Goal: Task Accomplishment & Management: Use online tool/utility

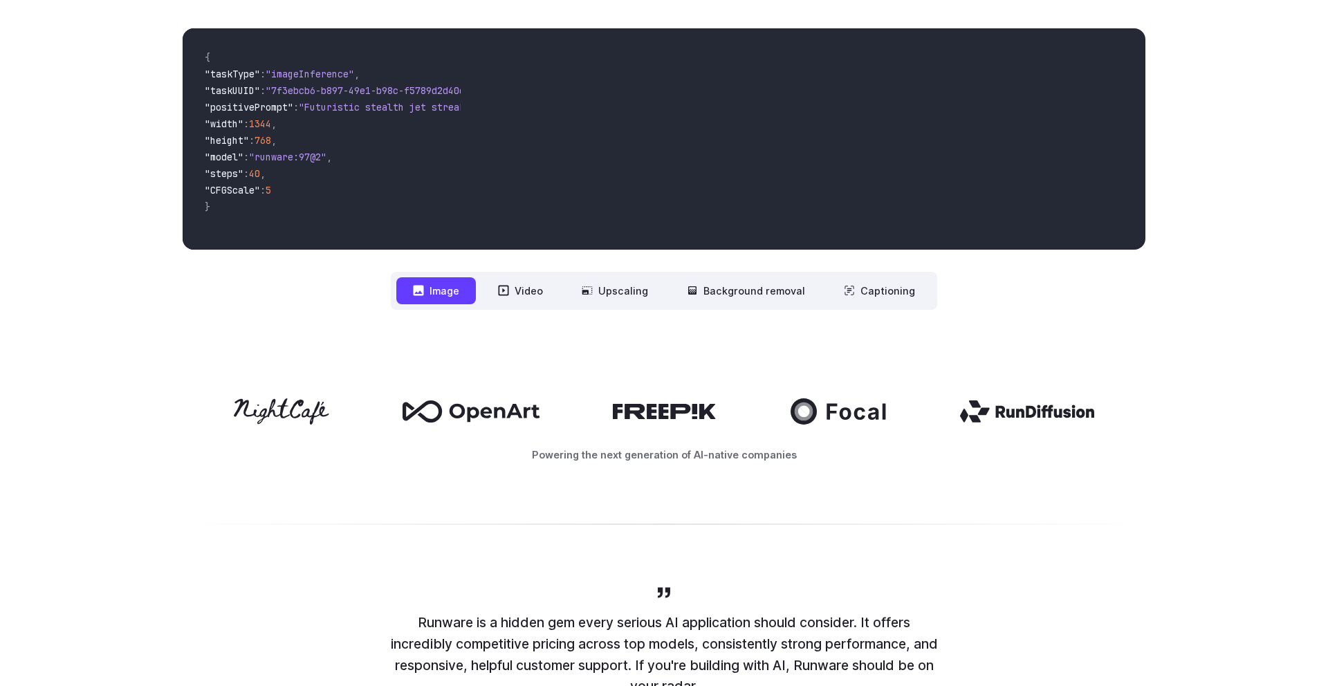
scroll to position [436, 0]
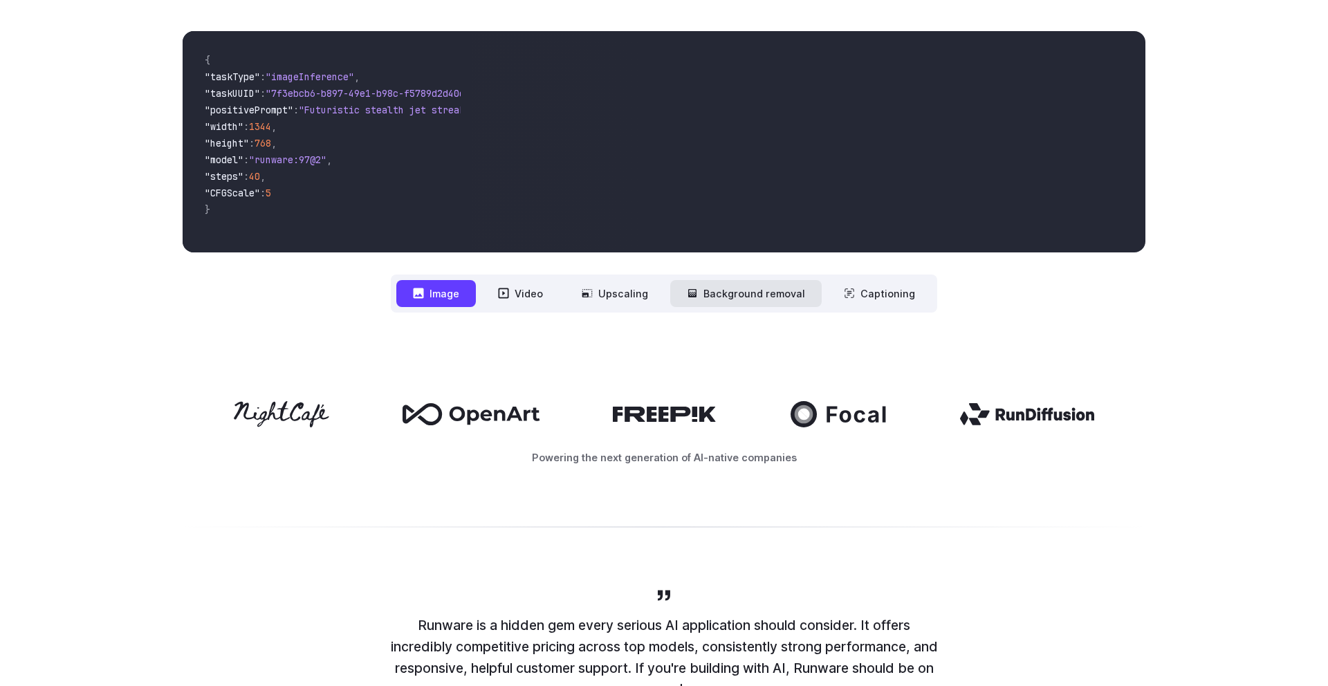
click at [741, 306] on button "Background removal" at bounding box center [745, 293] width 151 height 27
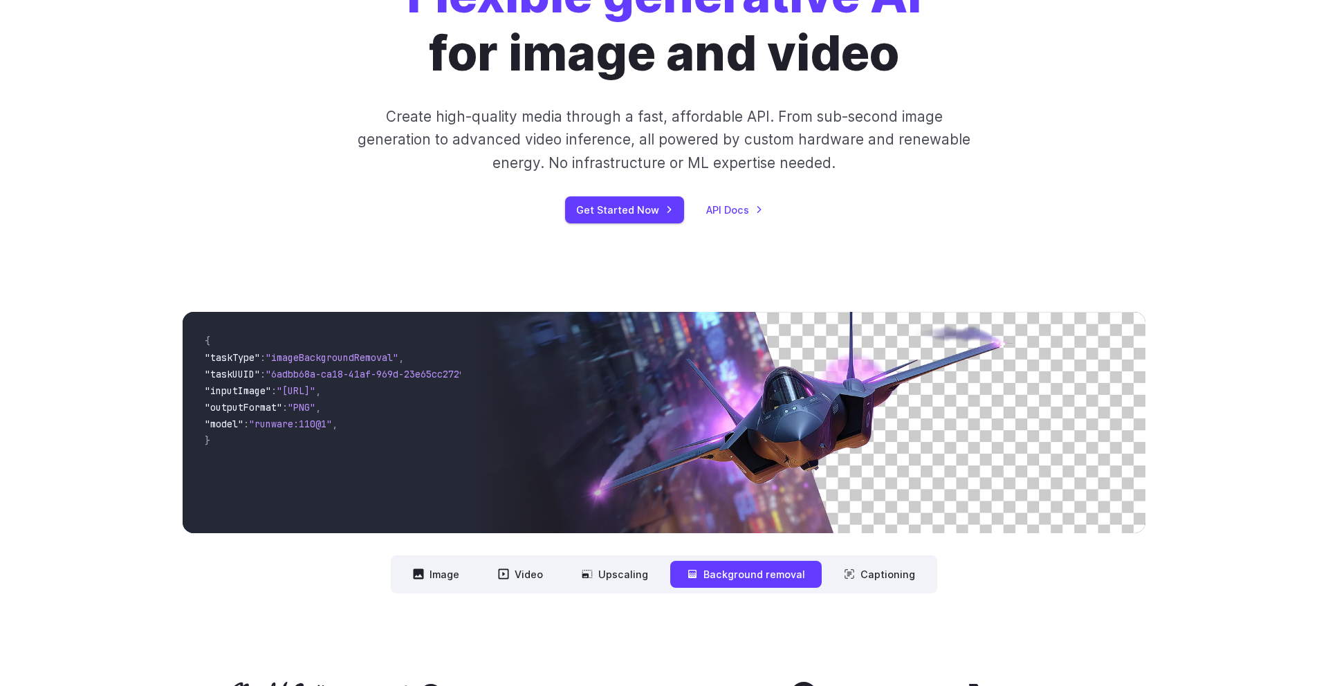
scroll to position [0, 0]
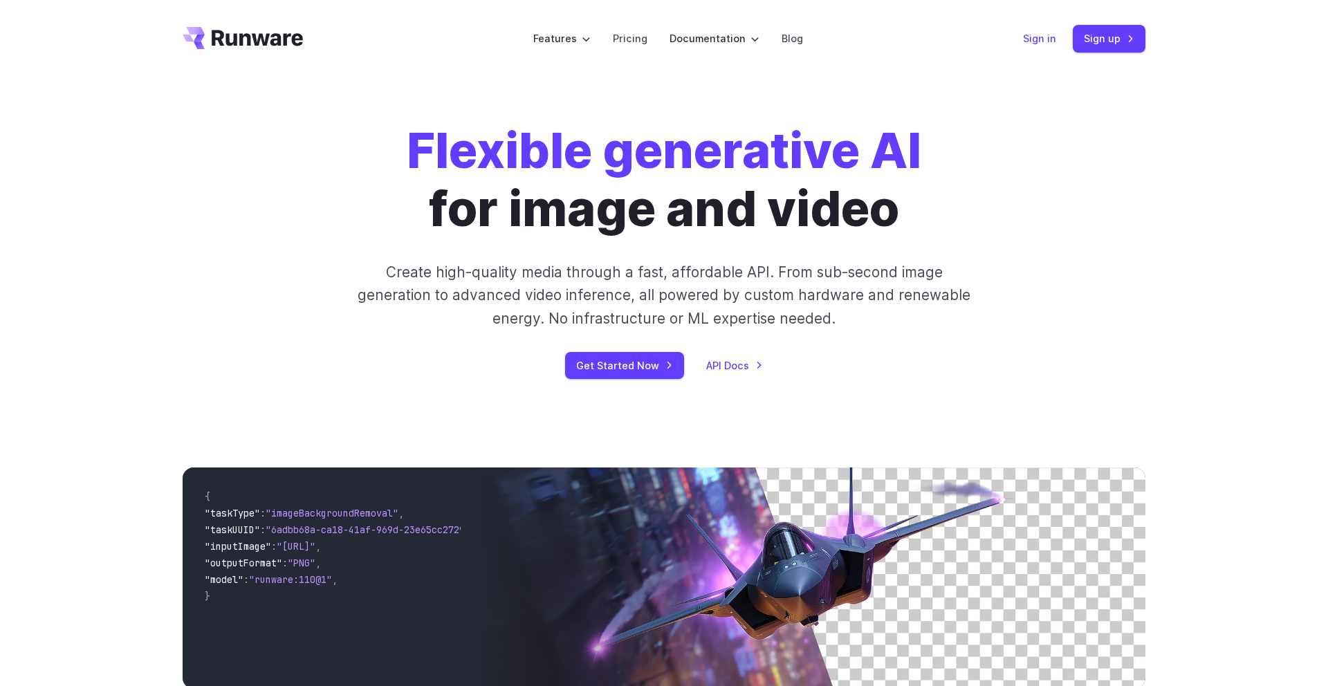
click at [1053, 37] on link "Sign in" at bounding box center [1039, 38] width 33 height 16
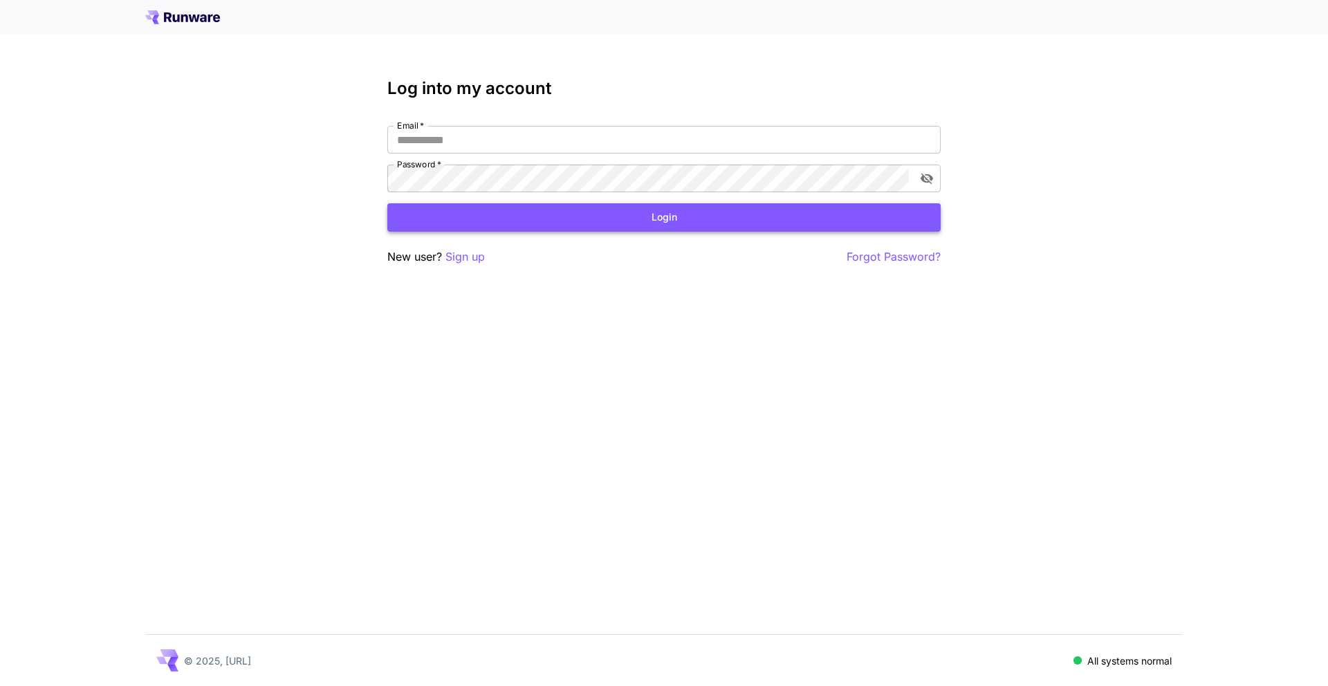
type input "**********"
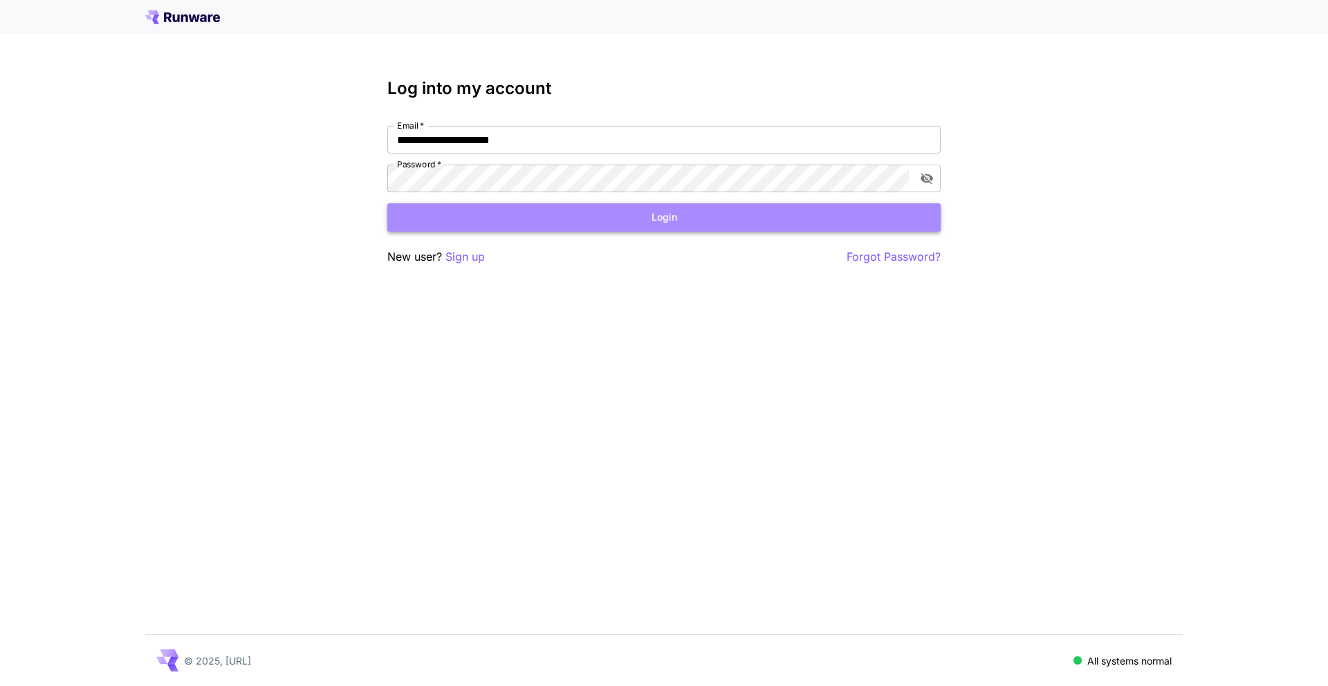
click at [585, 226] on button "Login" at bounding box center [663, 217] width 553 height 28
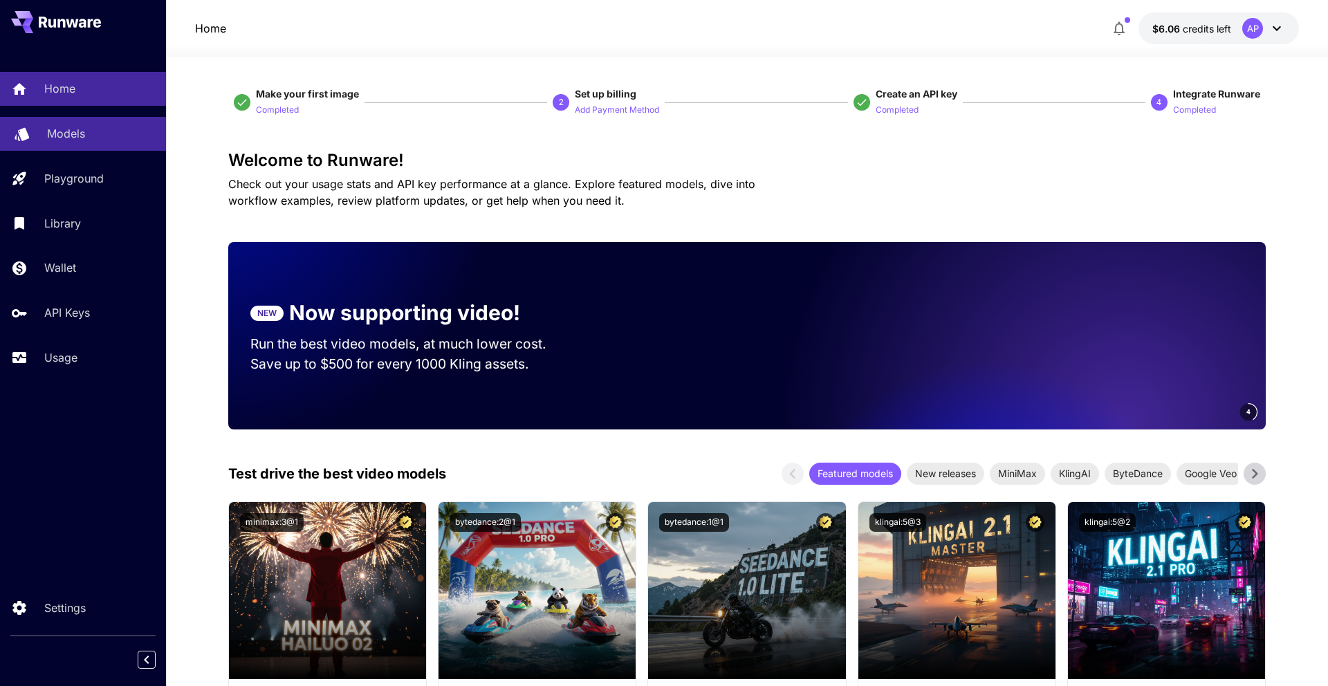
click at [67, 133] on p "Models" at bounding box center [66, 133] width 38 height 17
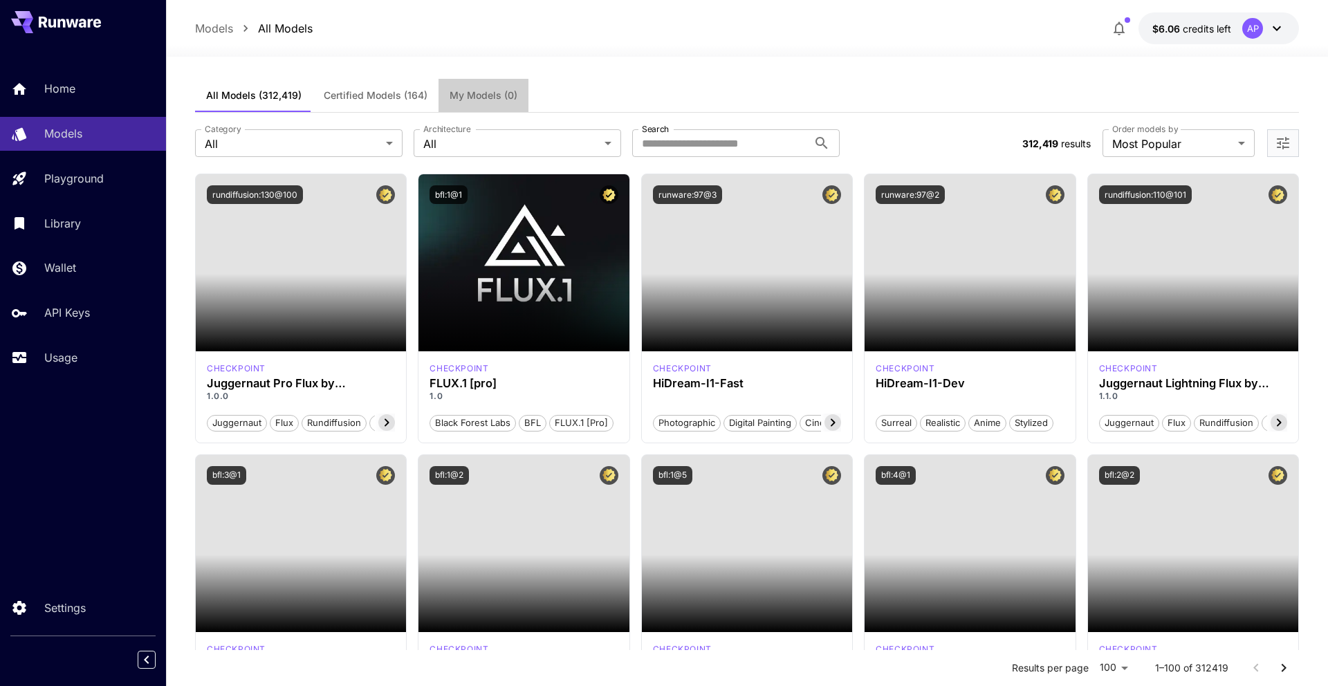
click at [483, 99] on span "My Models (0)" at bounding box center [484, 95] width 68 height 12
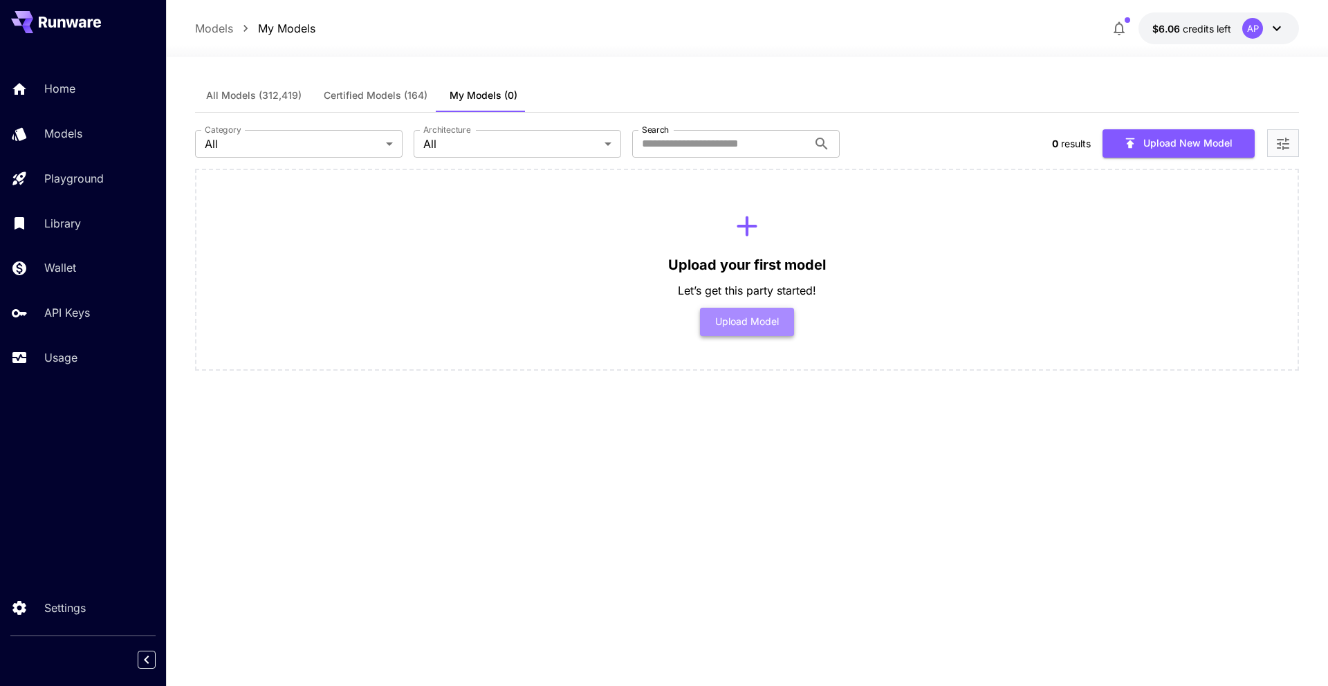
click at [744, 317] on button "Upload Model" at bounding box center [747, 322] width 95 height 28
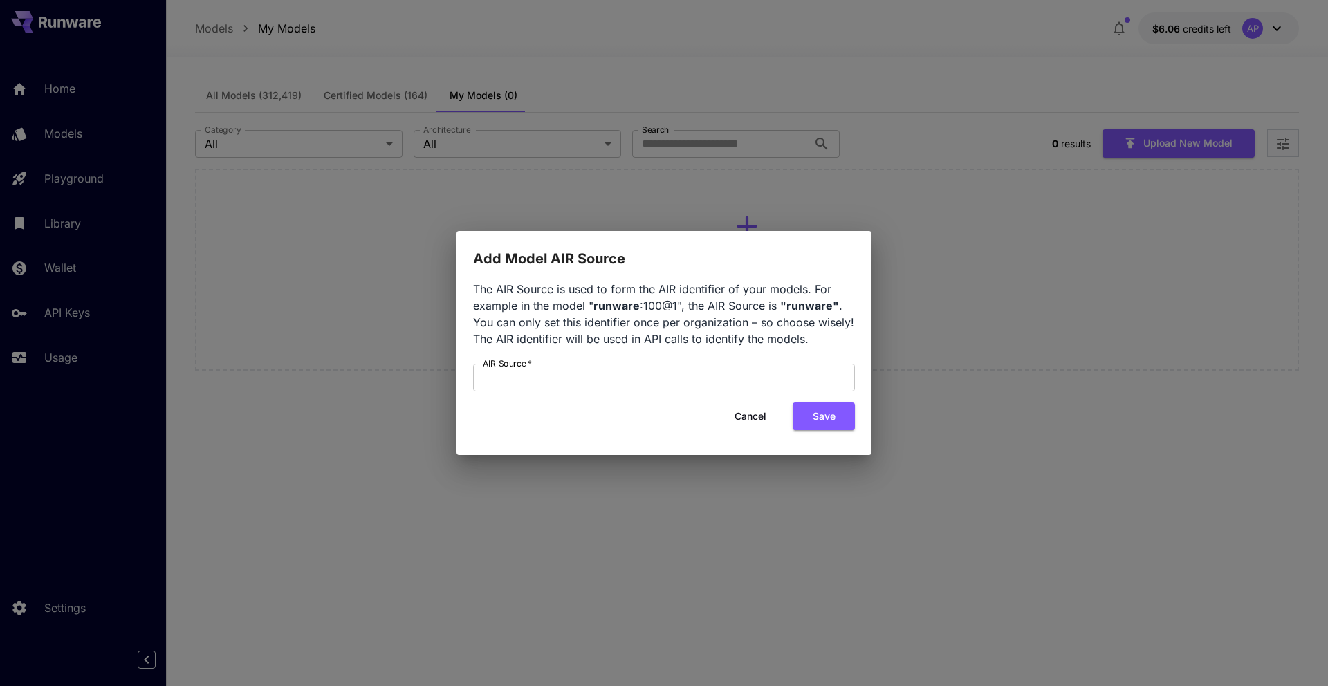
click at [550, 394] on form "AIR Source   * AIR Source   * Cancel Save" at bounding box center [664, 397] width 382 height 67
click at [550, 391] on form "AIR Source   * AIR Source   * Cancel Save" at bounding box center [664, 397] width 382 height 67
click at [543, 382] on input "AIR Source   *" at bounding box center [664, 378] width 382 height 28
type input "*"
type input "**********"
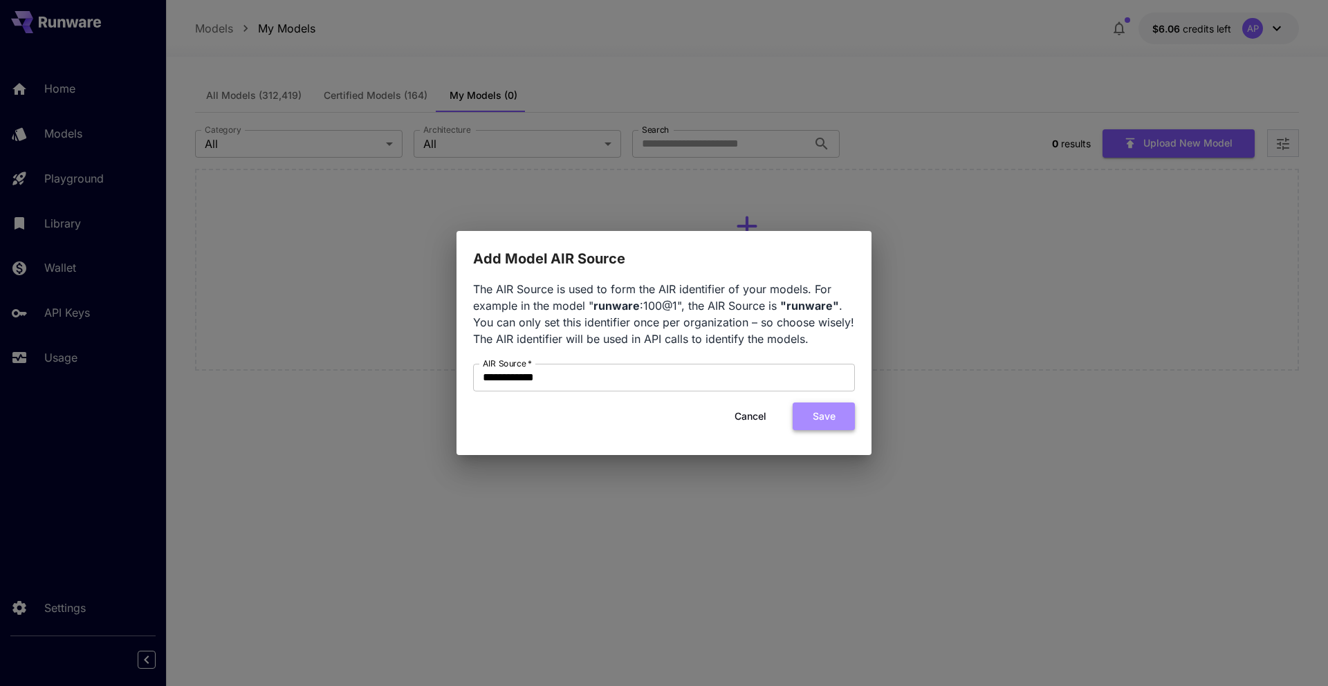
click at [826, 418] on button "Save" at bounding box center [824, 416] width 62 height 28
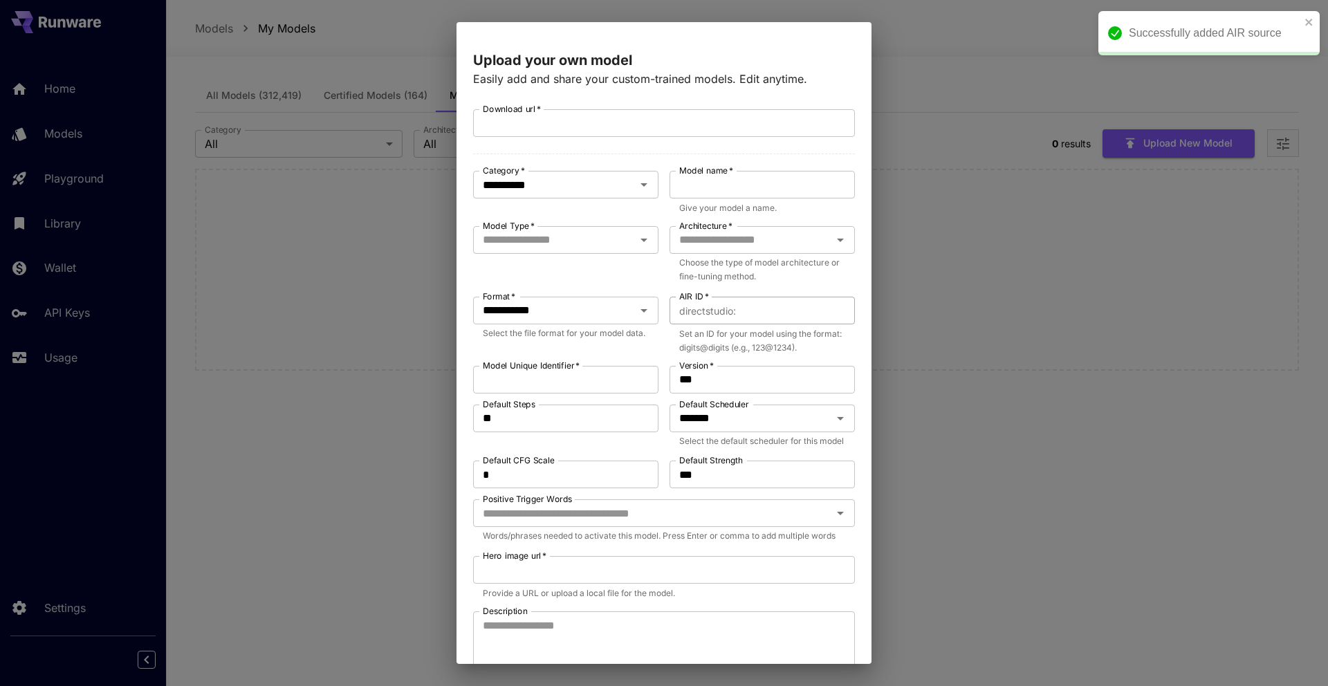
click at [739, 312] on div "​ directstudio : AIR ID   *" at bounding box center [761, 311] width 185 height 28
click at [743, 263] on p "Choose the type of model architecture or fine-tuning method." at bounding box center [762, 270] width 166 height 28
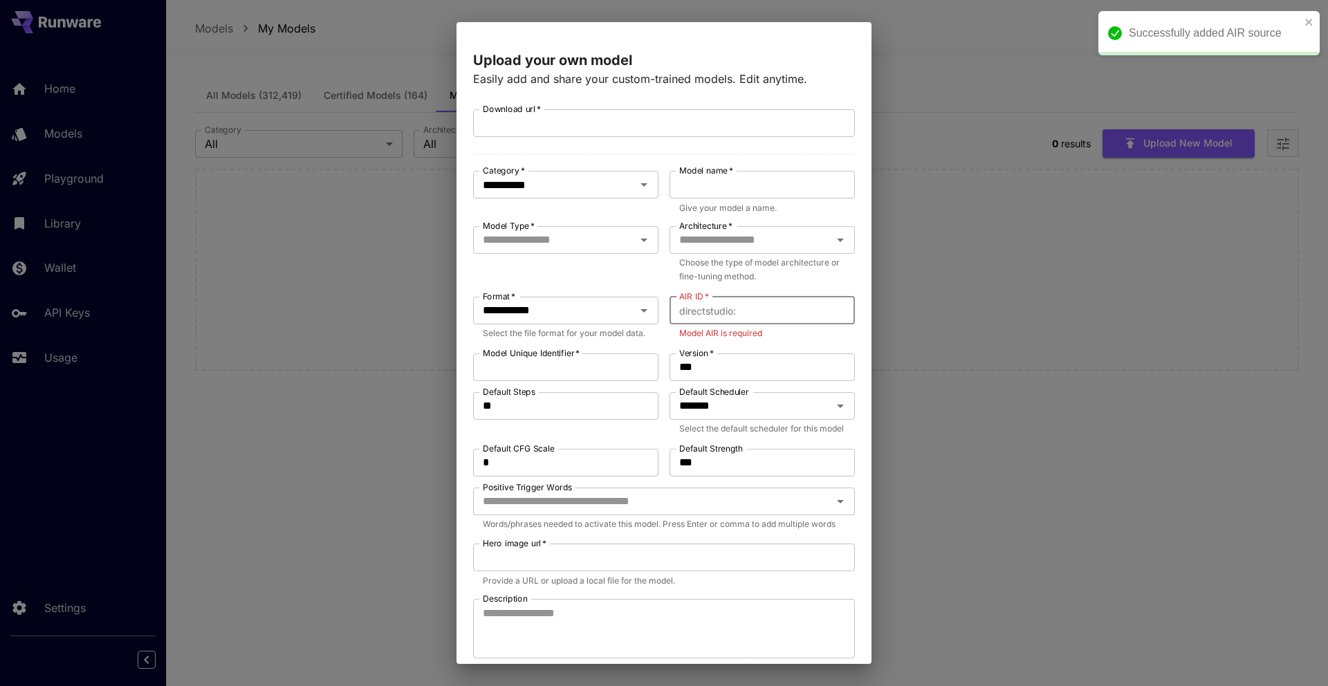
click at [742, 311] on input "AIR ID   *" at bounding box center [797, 311] width 113 height 28
click at [556, 116] on input "Download url   *" at bounding box center [664, 123] width 382 height 28
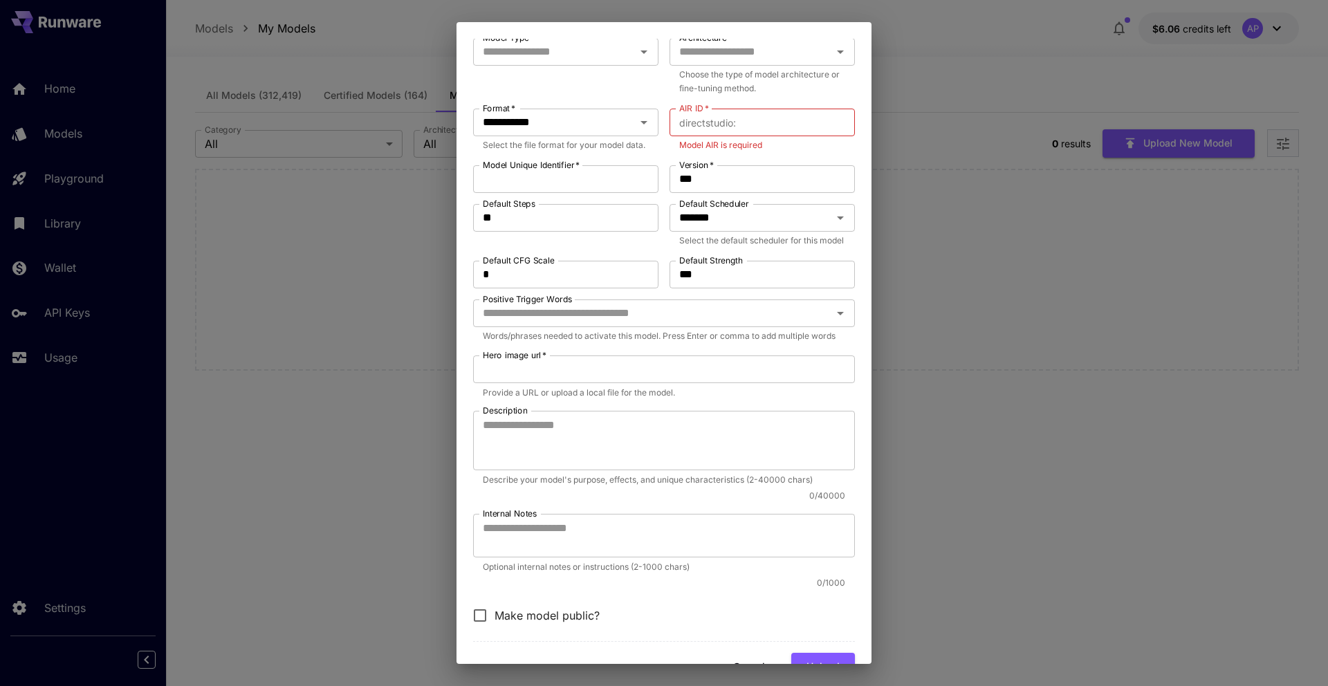
scroll to position [193, 0]
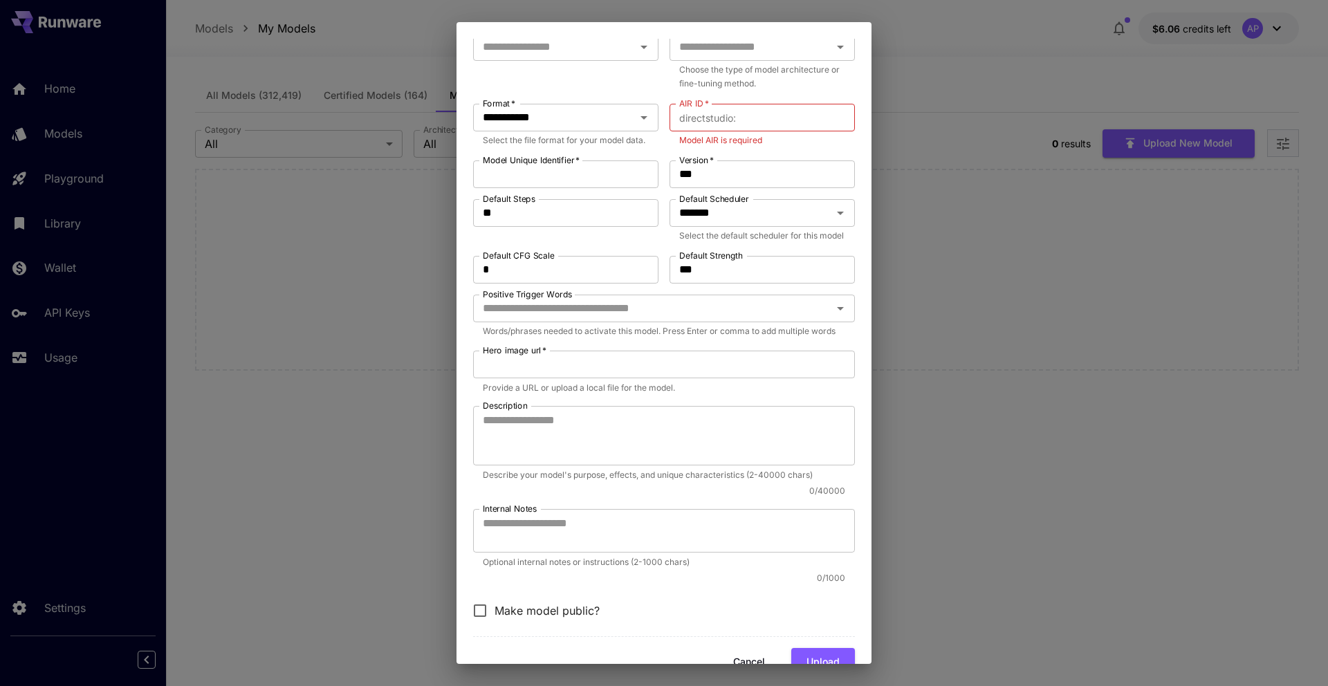
click at [719, 322] on div "Positive Trigger Words Positive Trigger Words" at bounding box center [664, 309] width 382 height 28
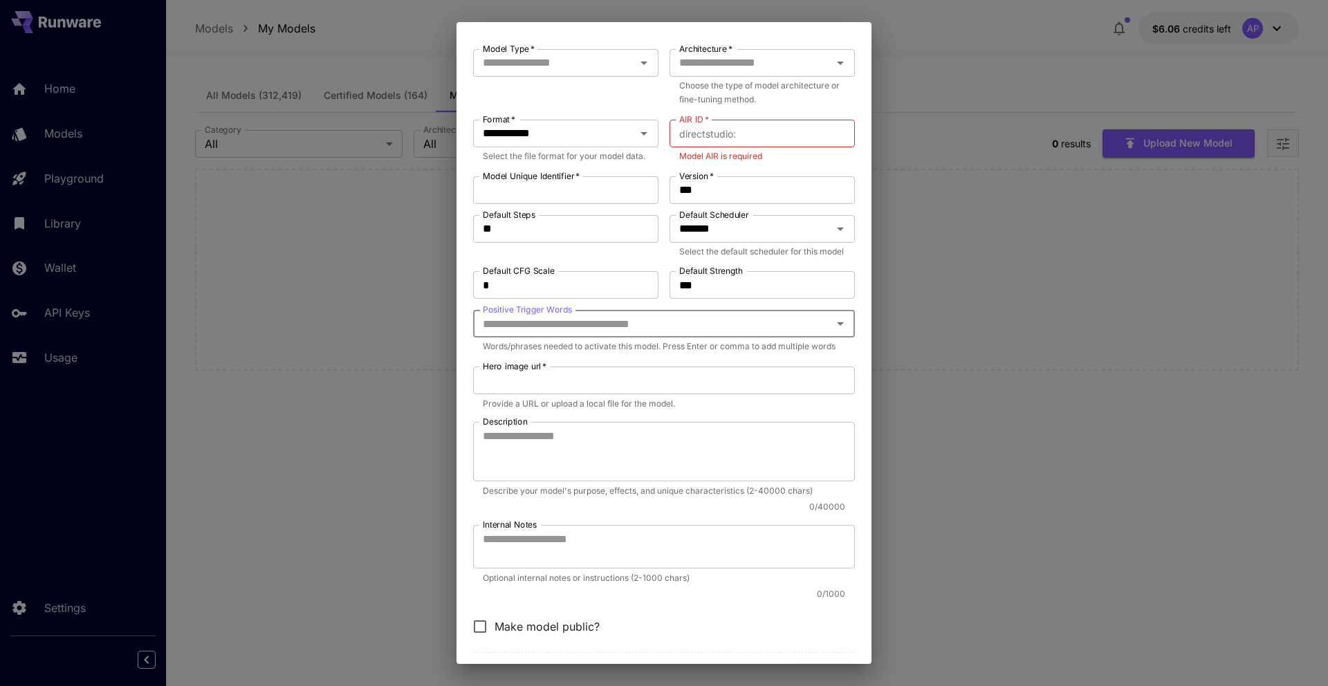
scroll to position [209, 0]
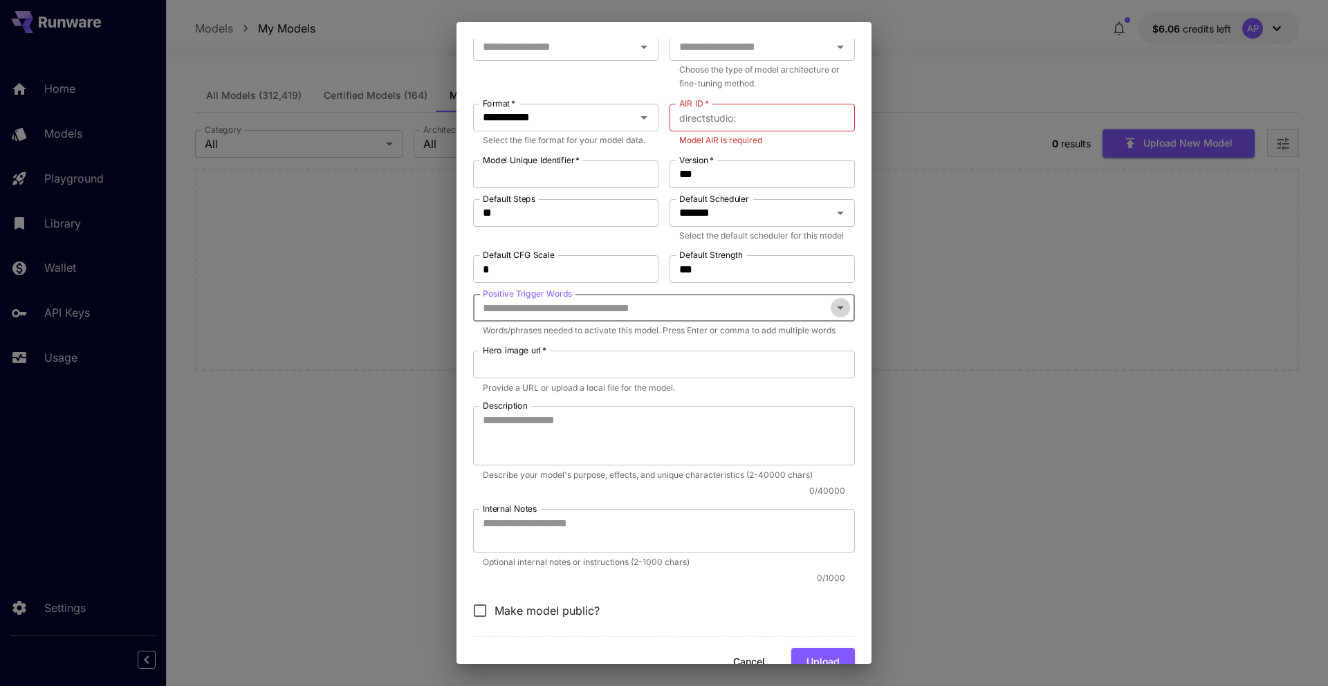
click at [833, 316] on icon "Open" at bounding box center [840, 307] width 17 height 17
click at [838, 316] on icon "Close" at bounding box center [840, 307] width 17 height 17
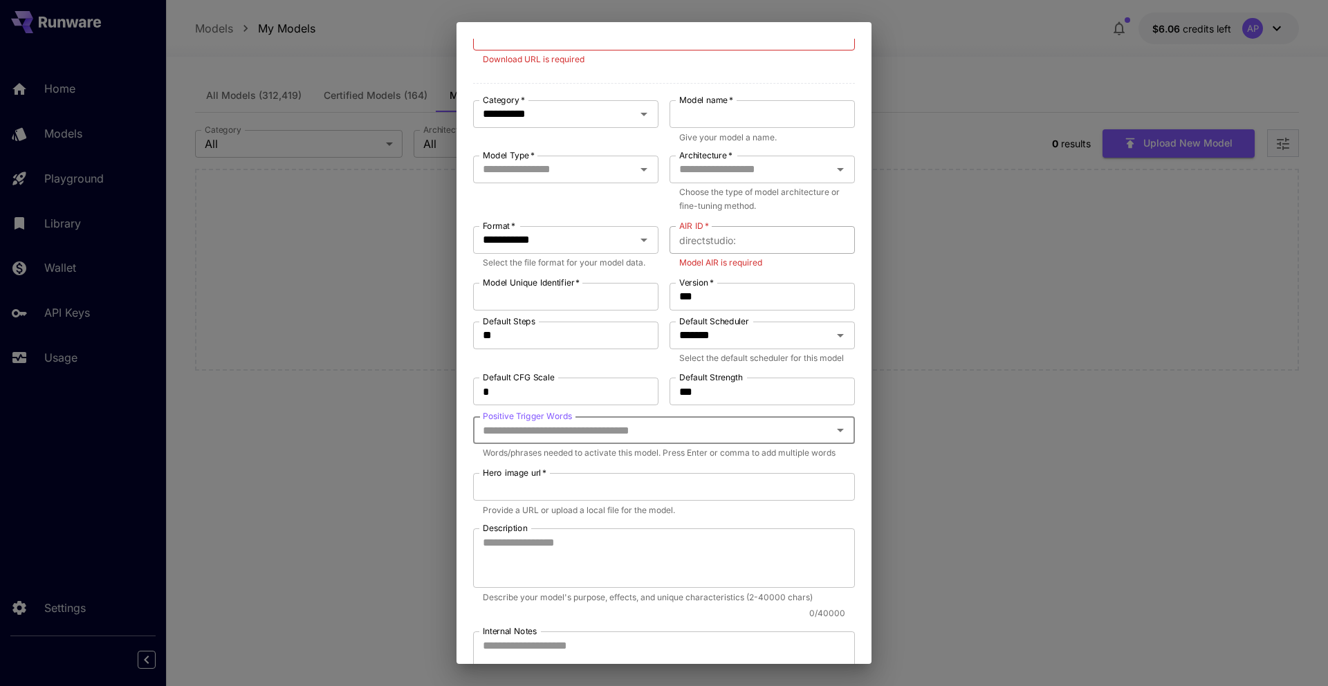
scroll to position [0, 0]
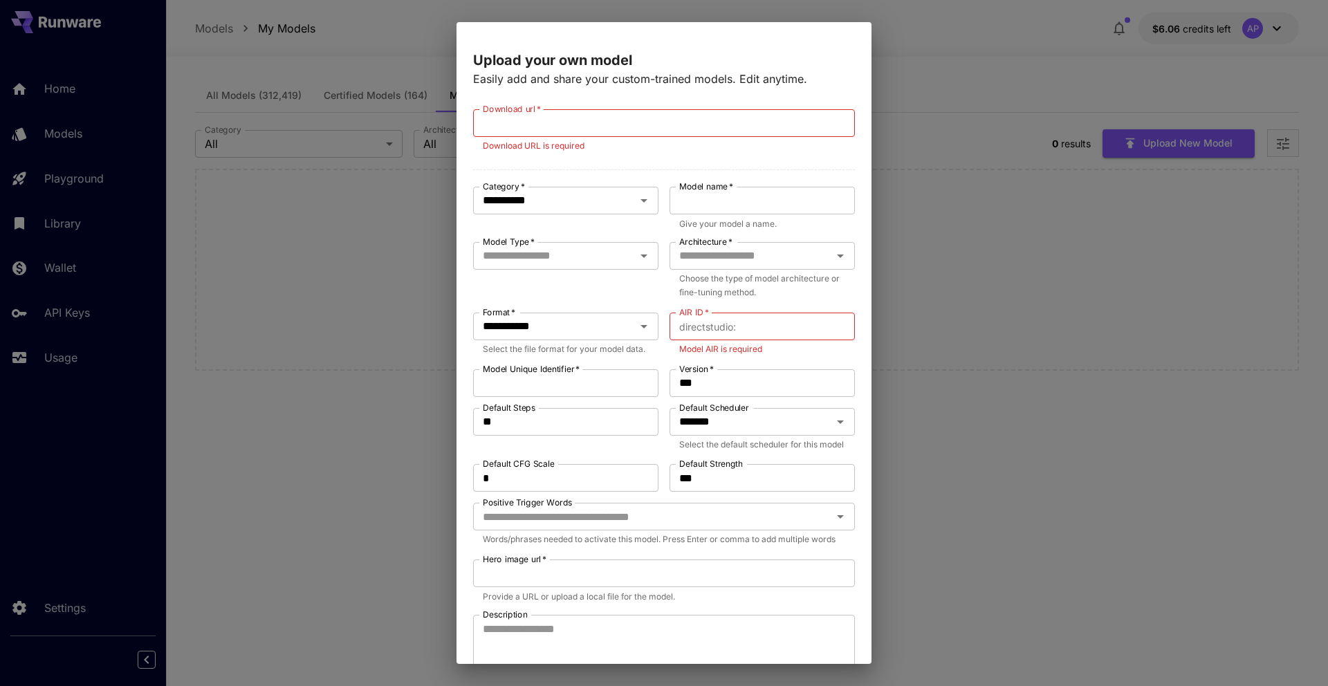
click at [920, 155] on div "**********" at bounding box center [664, 343] width 1328 height 686
click at [938, 140] on div "**********" at bounding box center [664, 343] width 1328 height 686
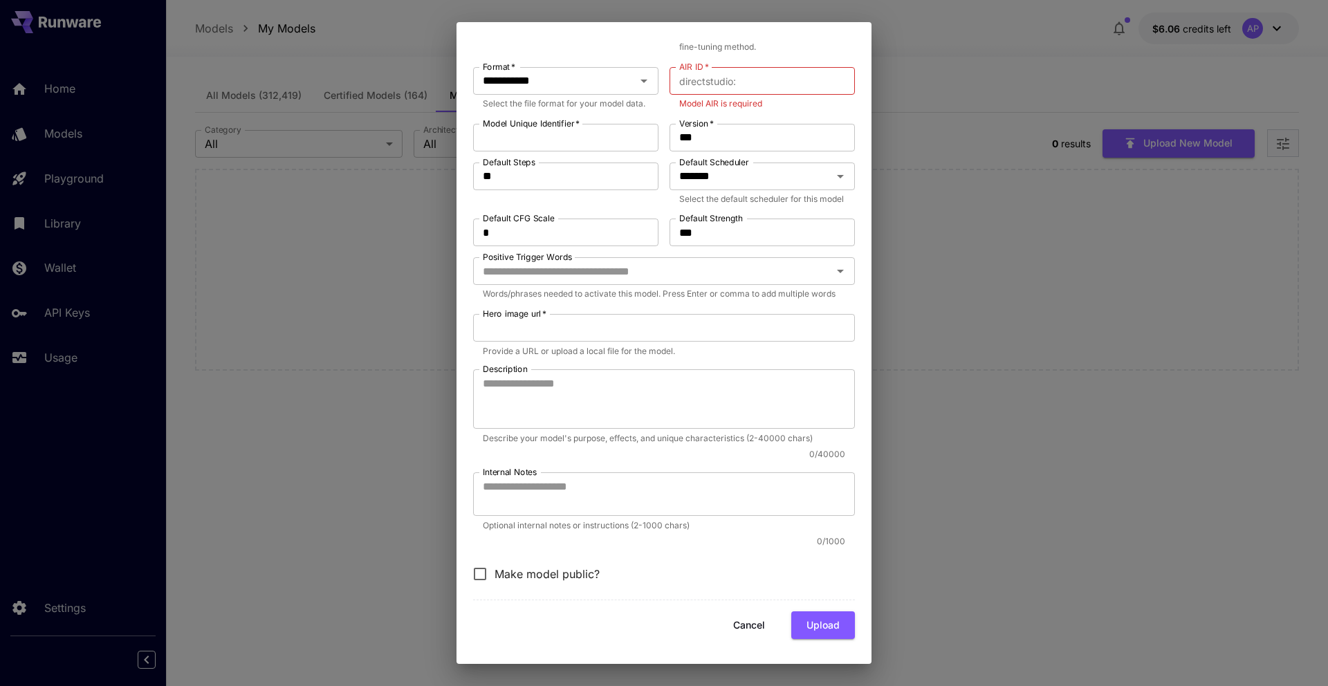
click at [757, 629] on button "Cancel" at bounding box center [749, 625] width 62 height 28
